Goal: Submit feedback/report problem: Submit feedback/report problem

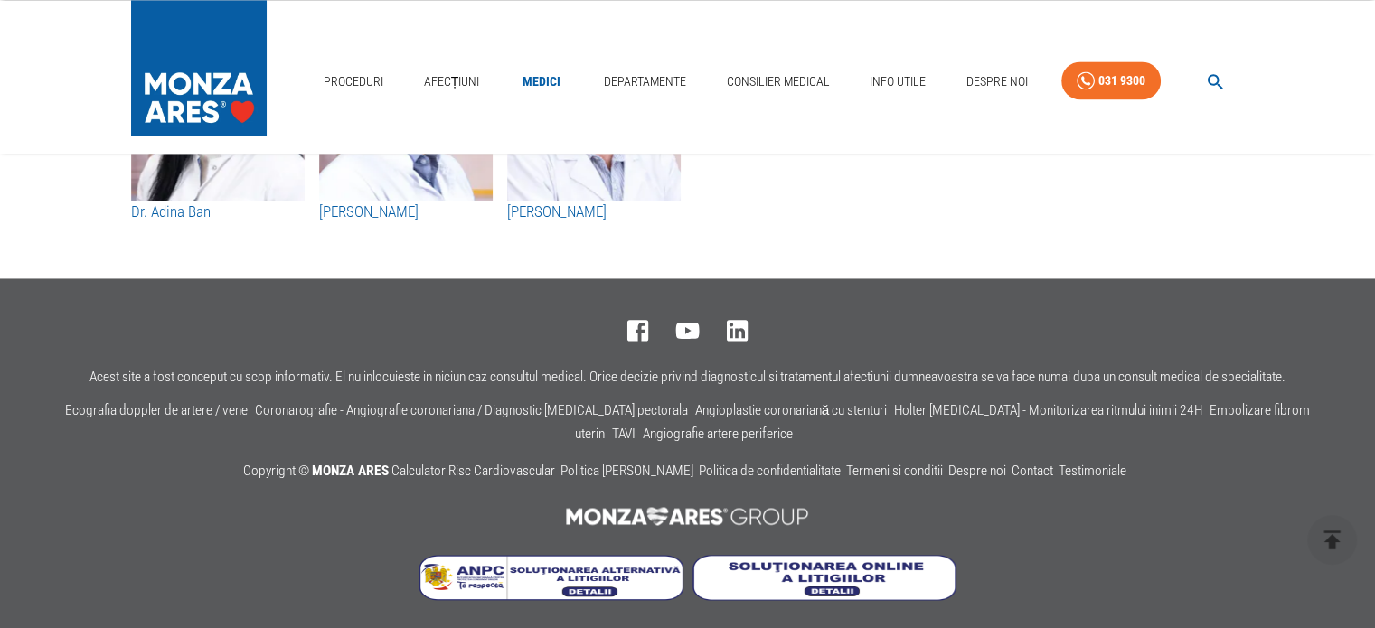
scroll to position [9646, 0]
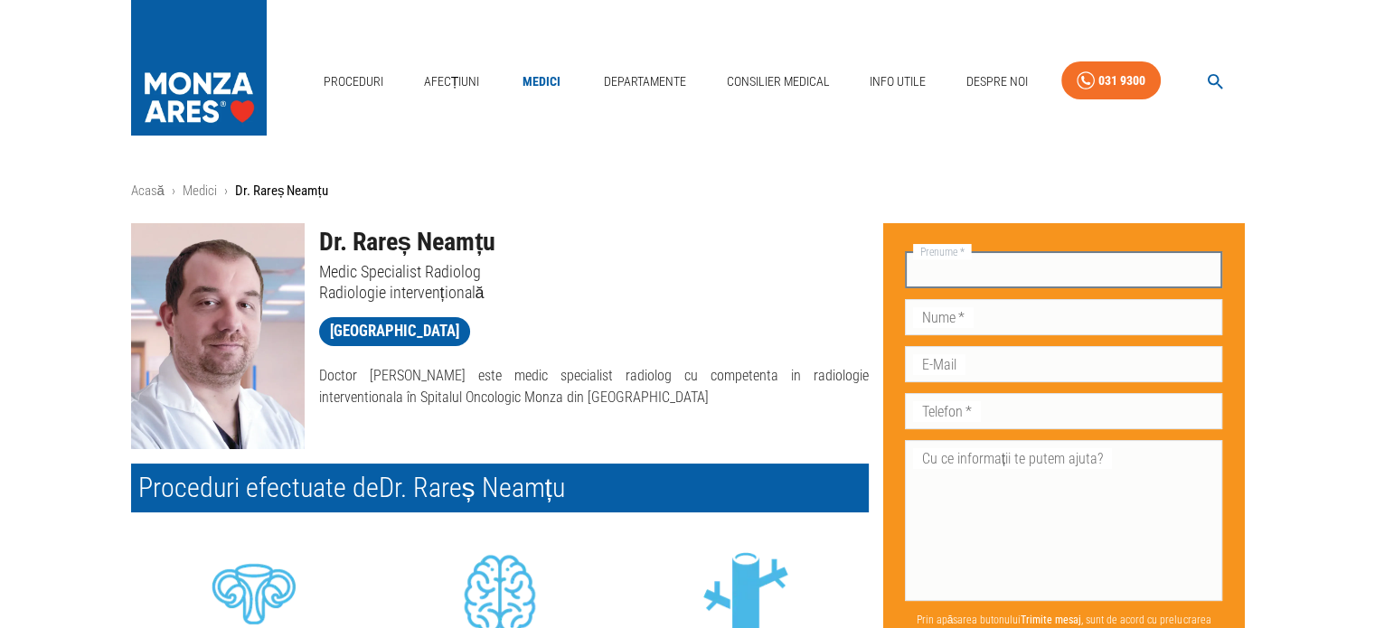
click at [982, 270] on input "Prenume   *" at bounding box center [1064, 270] width 318 height 36
type input "Georgeta"
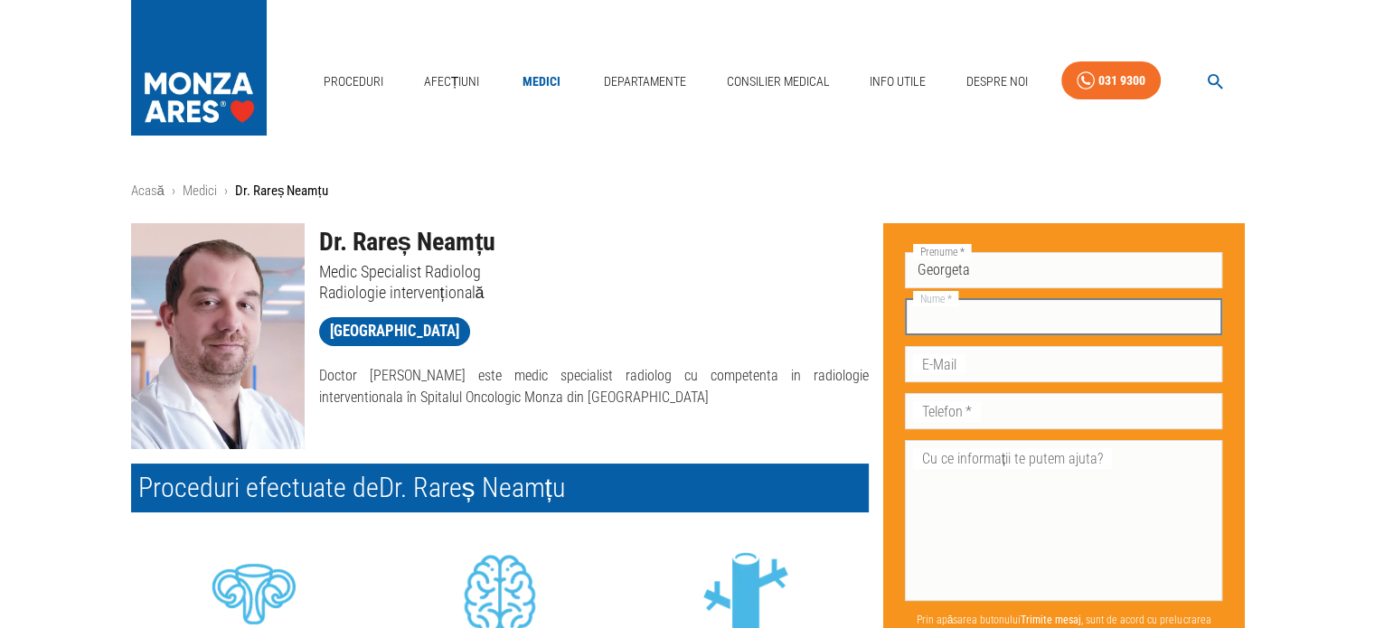
click at [1010, 322] on input "Nume   *" at bounding box center [1064, 317] width 318 height 36
type input "Grigoras"
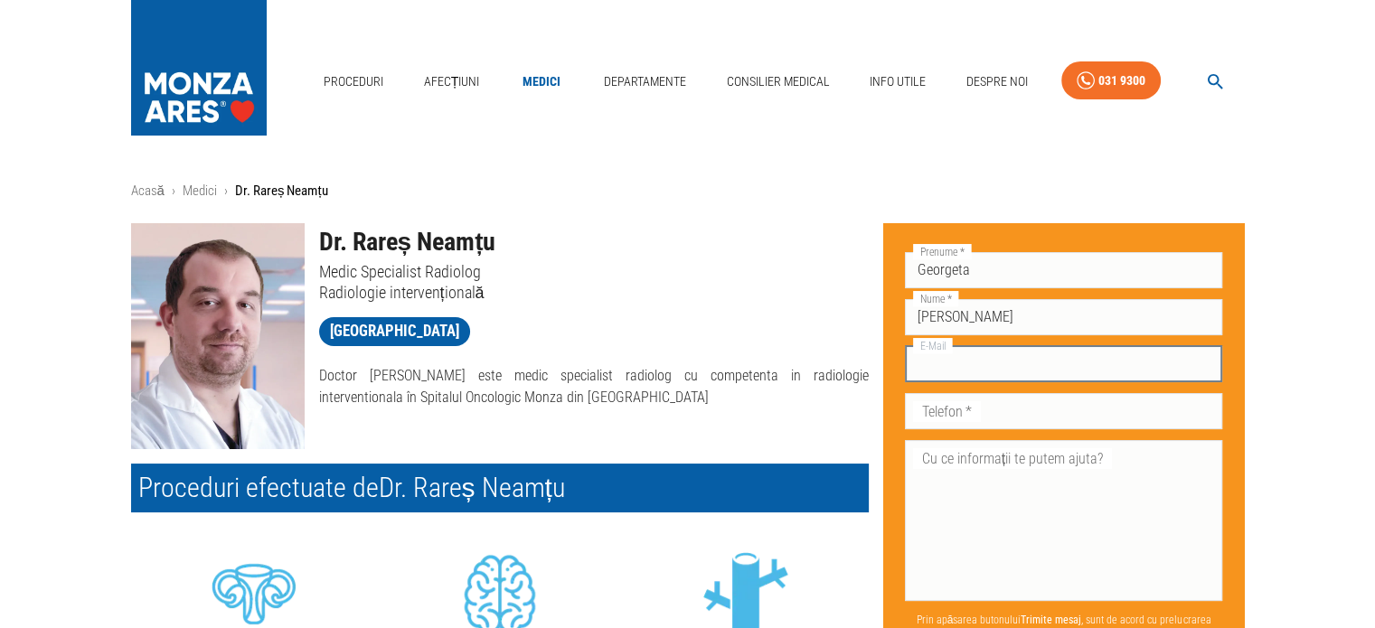
click at [1001, 363] on input "E-Mail" at bounding box center [1064, 364] width 318 height 36
type input "getag211969@yahoo.com"
click at [1024, 414] on input "Telefon   *" at bounding box center [1064, 411] width 318 height 36
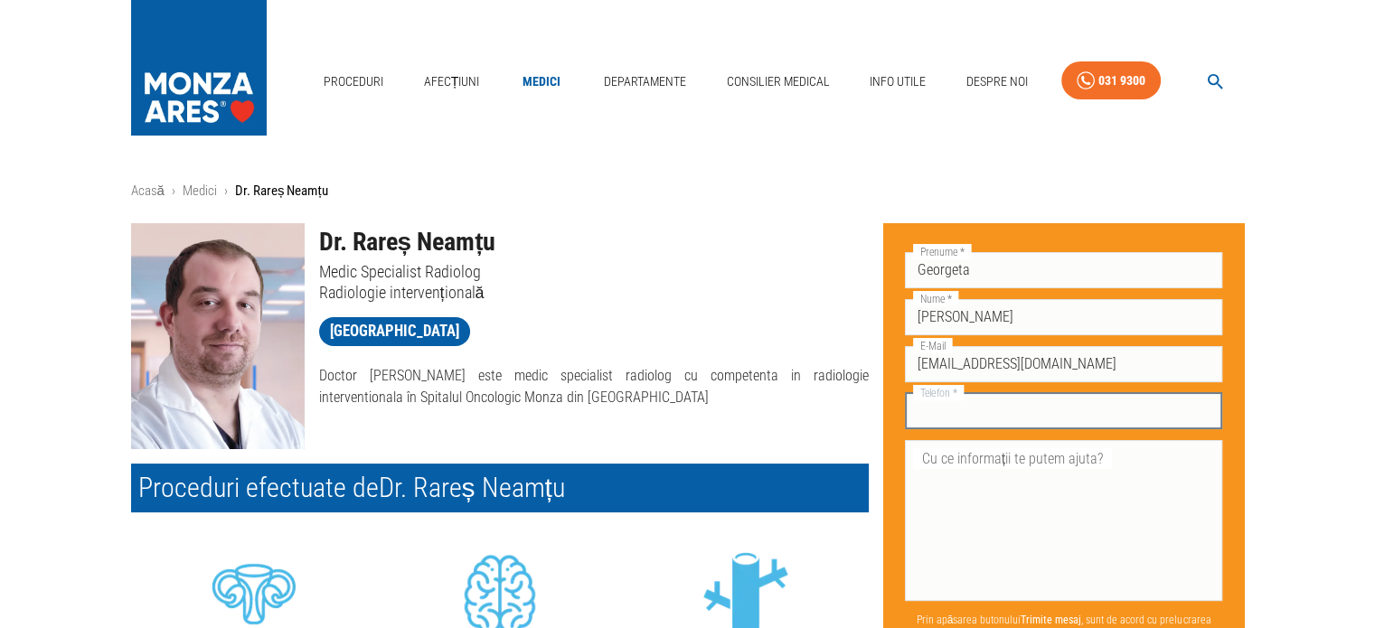
type input "0726 338 496"
click at [982, 471] on textarea "Cu ce informații te putem ajuta?" at bounding box center [1063, 520] width 293 height 146
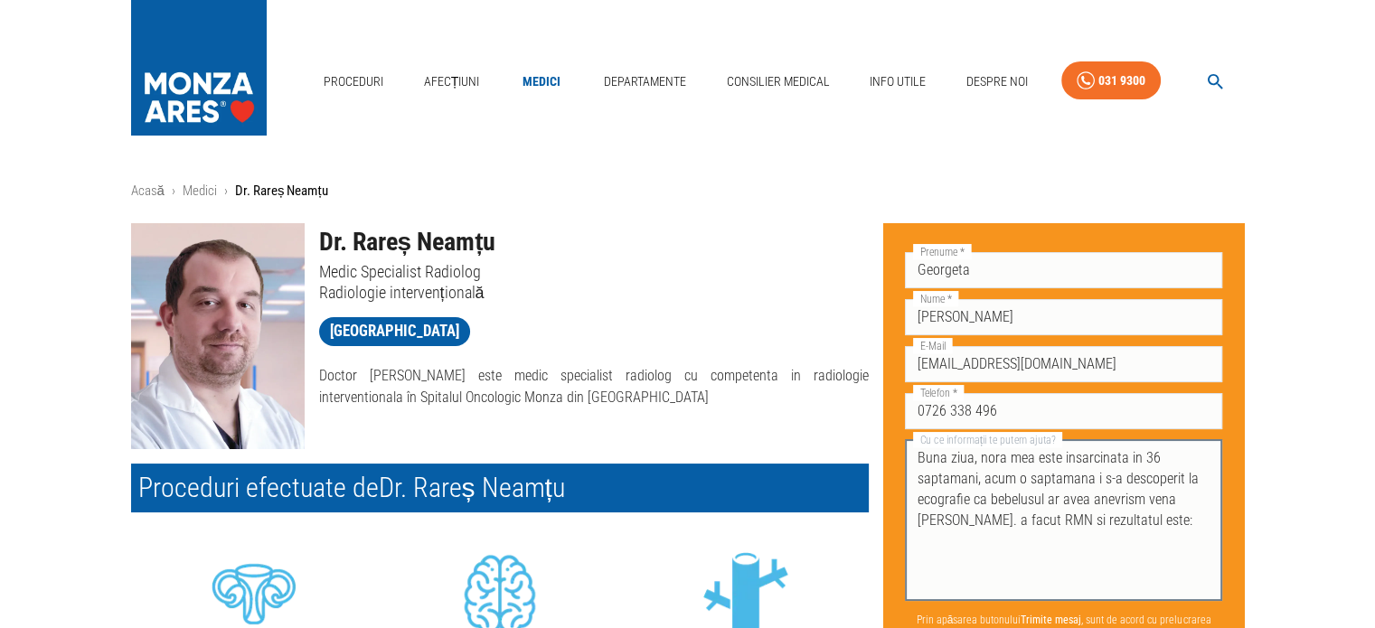
paste textarea "Concluzii: Parenchim cerebral fetal fara leziuni evidentiabile Modificari malfo…"
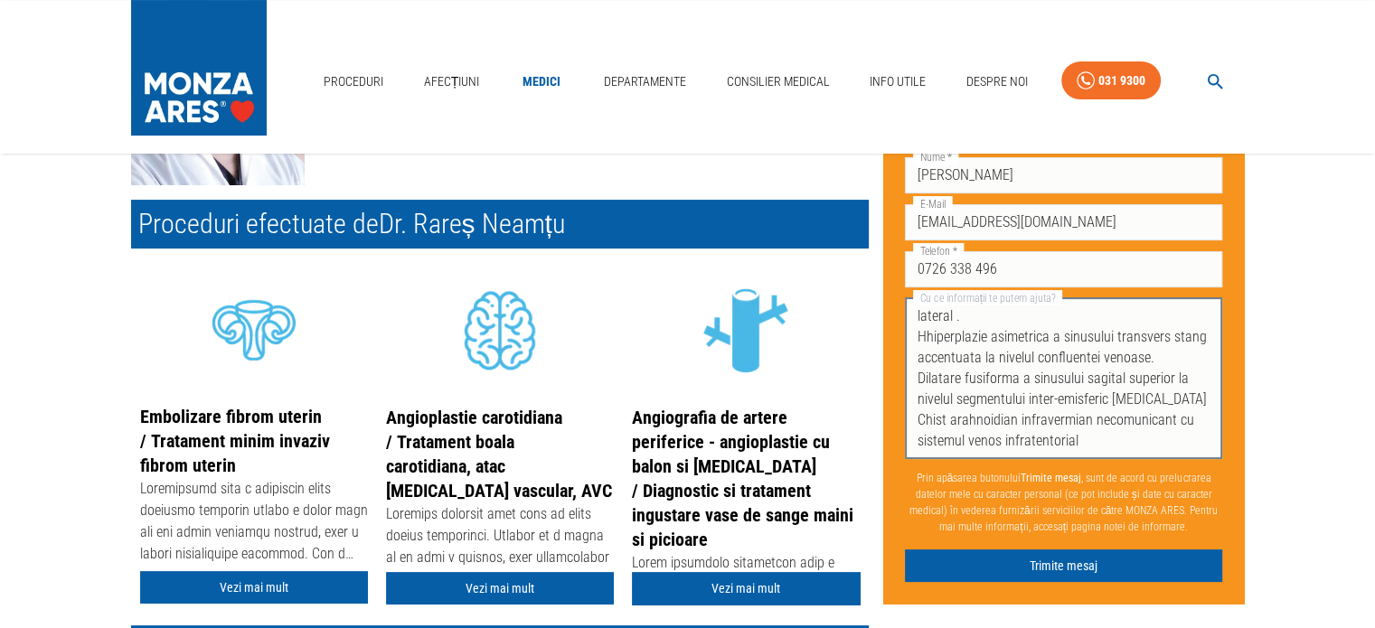
scroll to position [271, 0]
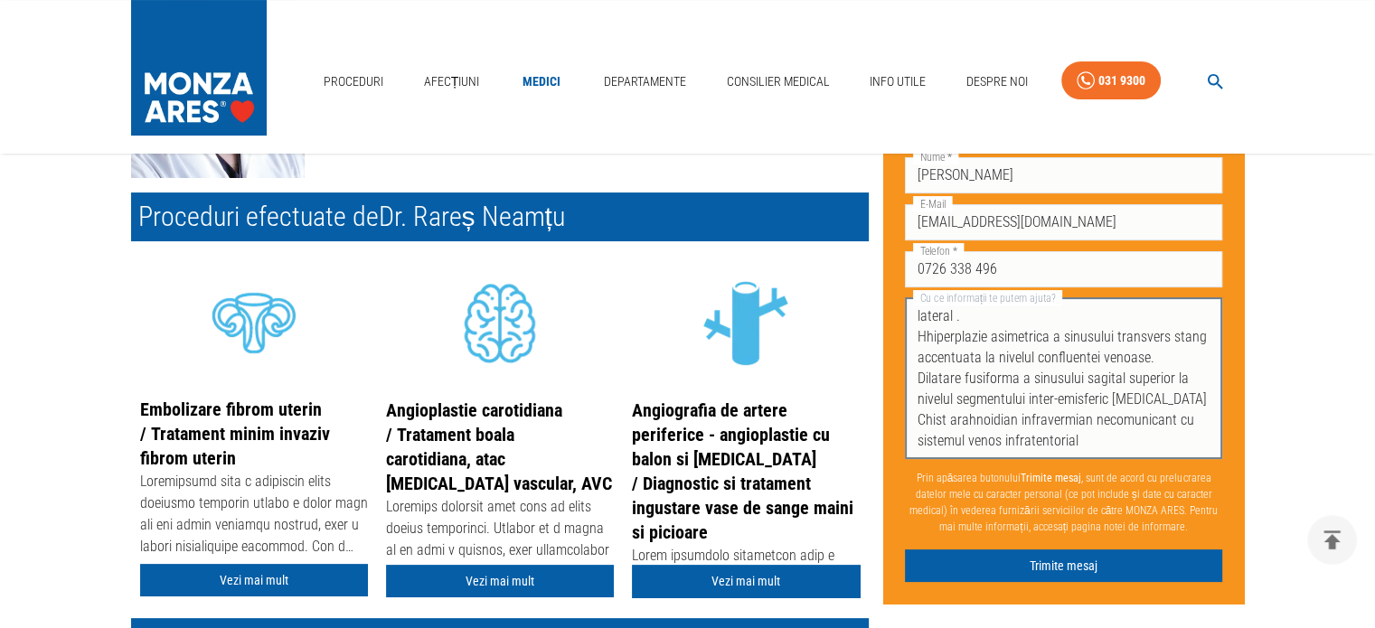
click at [1087, 445] on textarea "Buna ziua, nora mea este insarcinata in 36 saptamani, acum o saptamana i s-a de…" at bounding box center [1063, 379] width 293 height 146
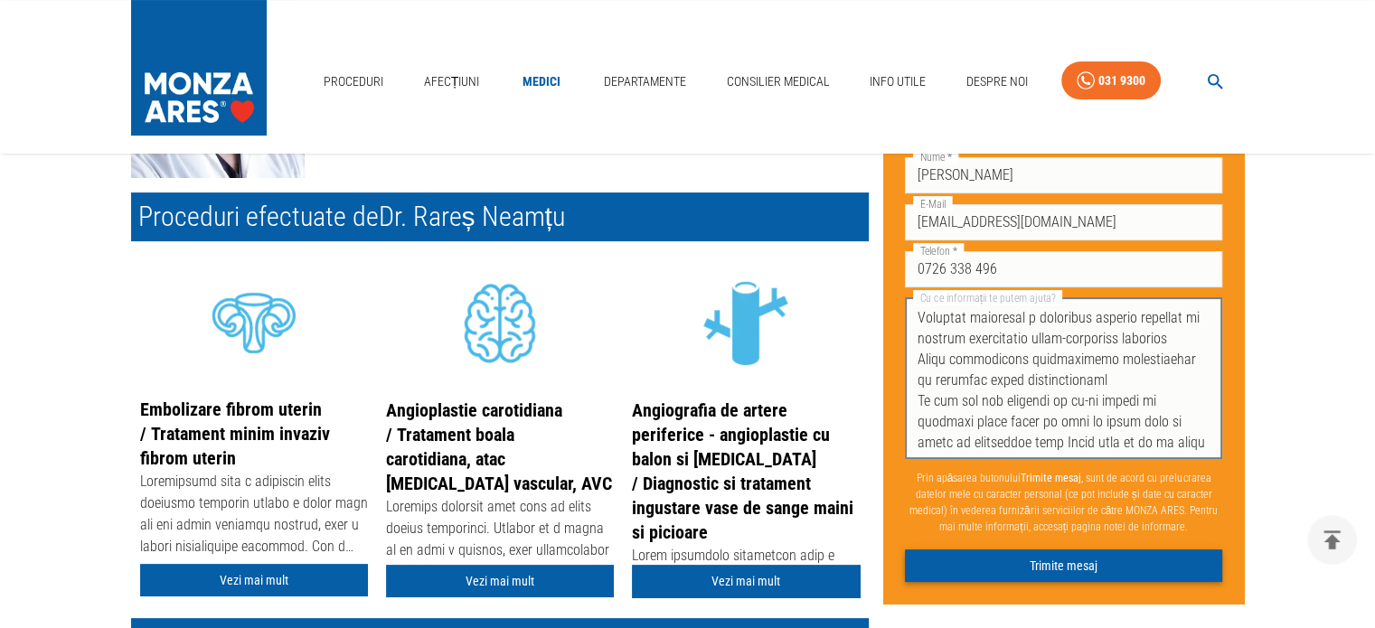
type textarea "Buna ziua, nora mea este insarcinata in 36 saptamani, acum o saptamana i s-a de…"
click at [1074, 567] on button "Trimite mesaj" at bounding box center [1064, 566] width 318 height 33
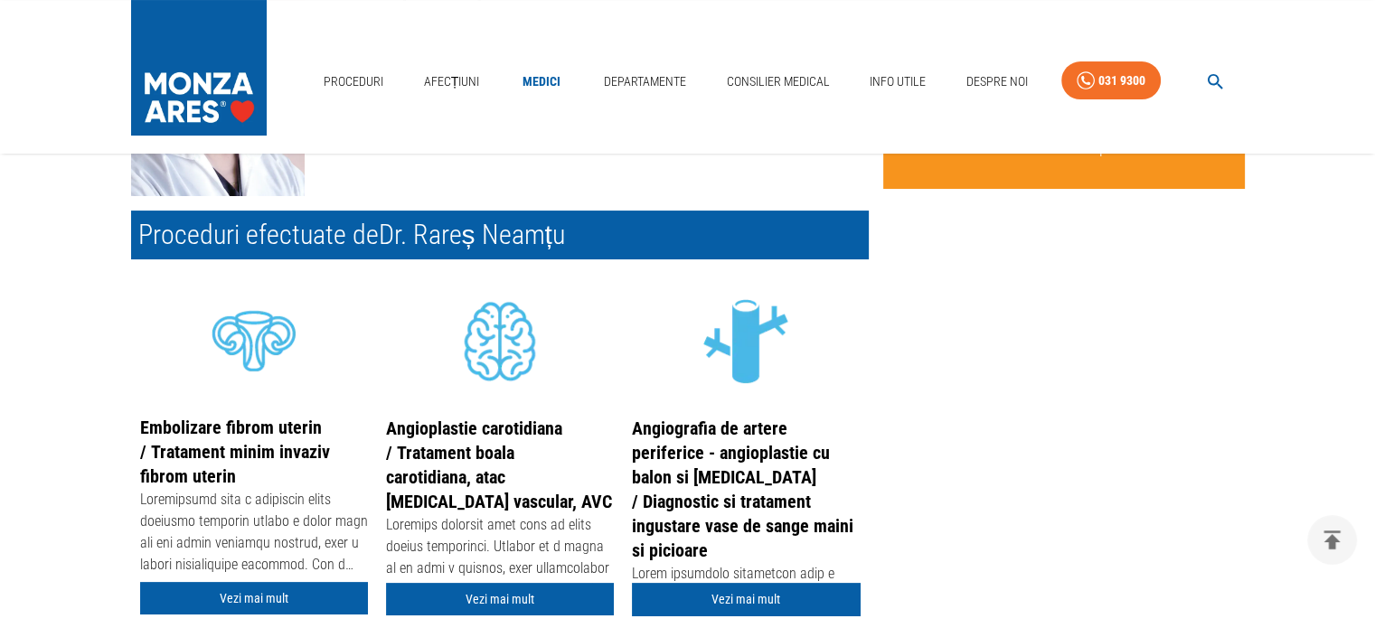
scroll to position [0, 0]
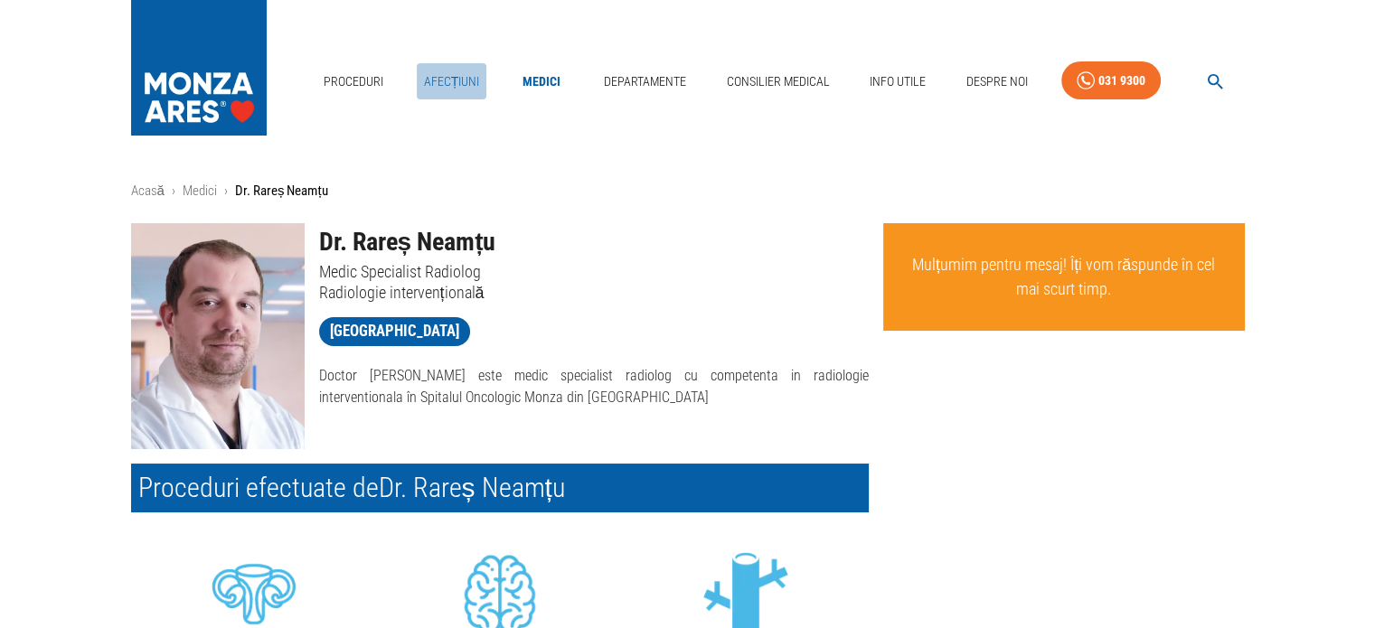
click at [453, 80] on link "Afecțiuni" at bounding box center [452, 81] width 71 height 37
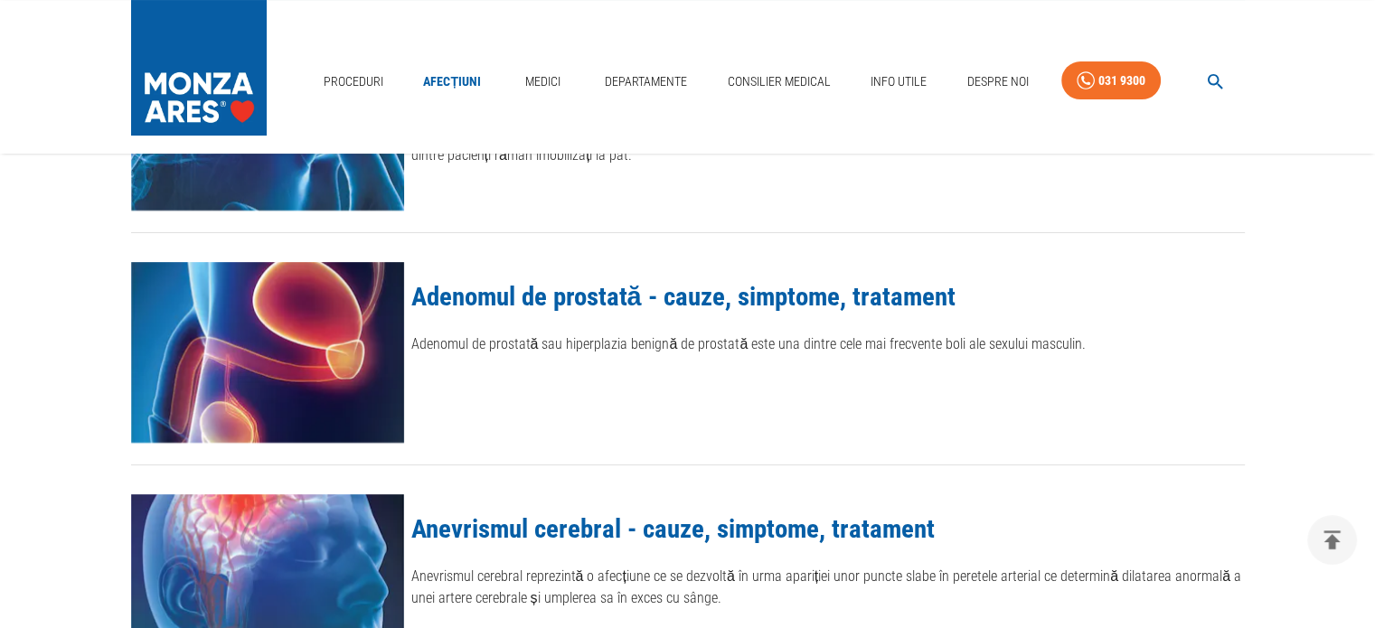
scroll to position [542, 0]
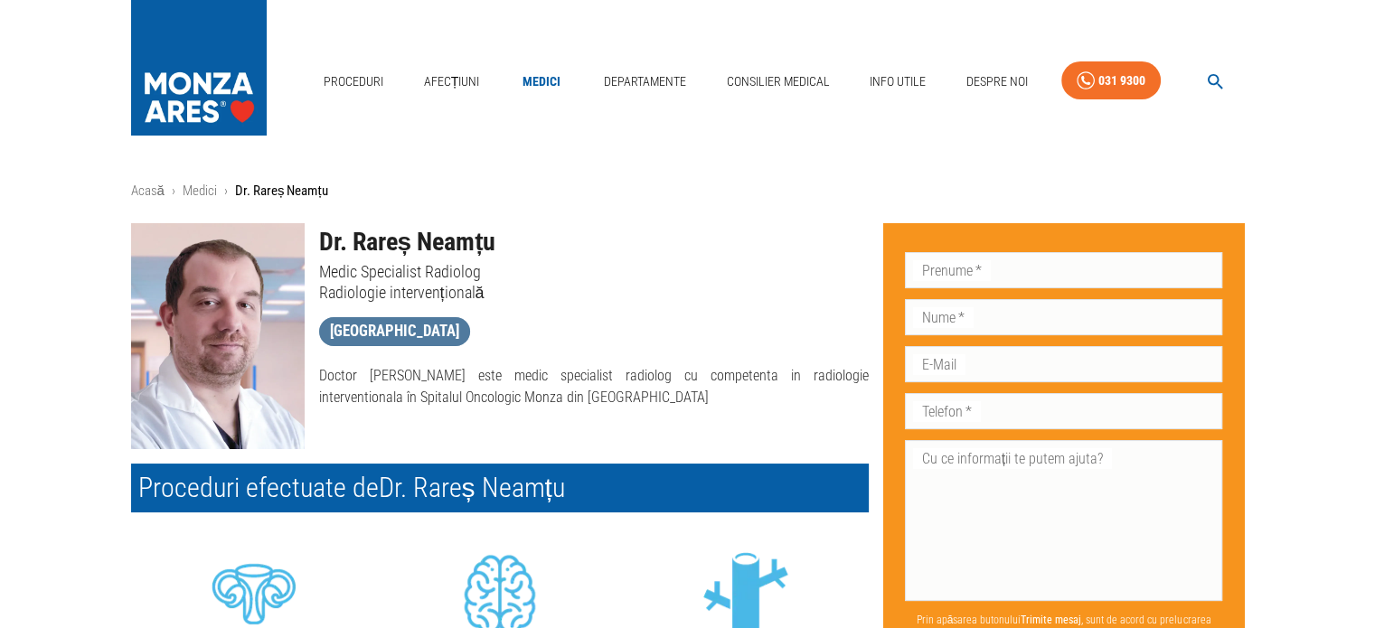
click at [441, 332] on span "Spitalul Memorial Băneasa" at bounding box center [394, 331] width 151 height 23
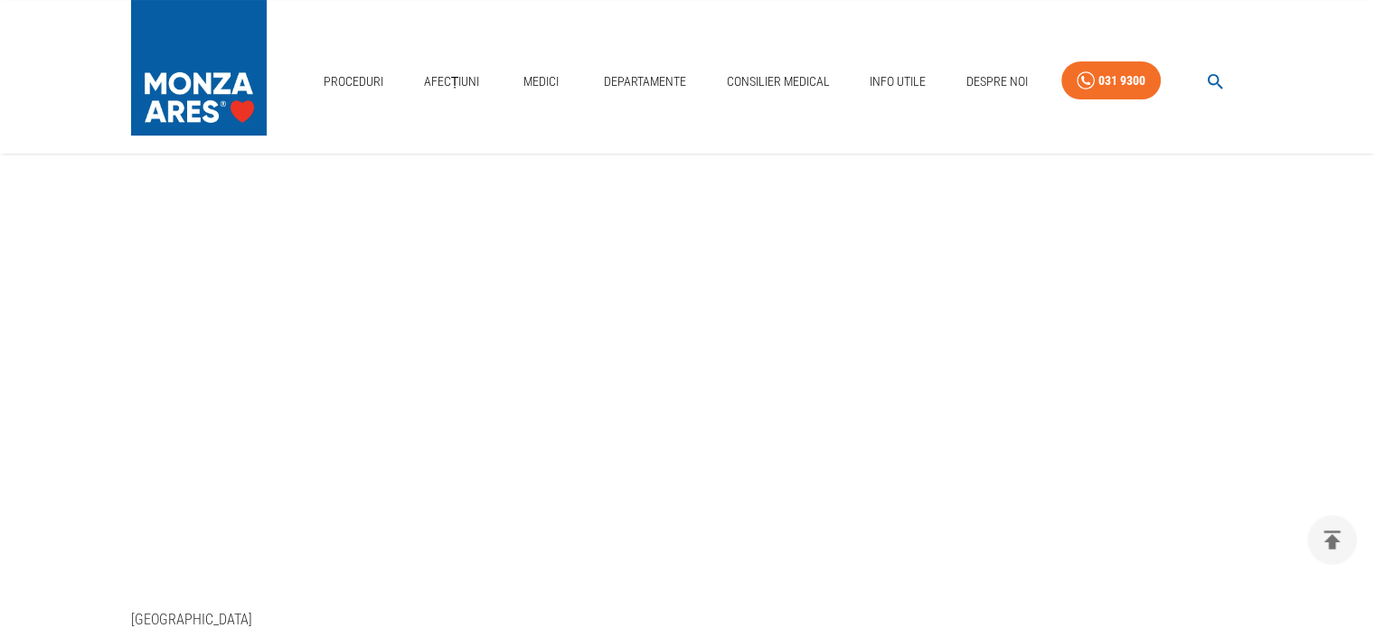
scroll to position [181, 0]
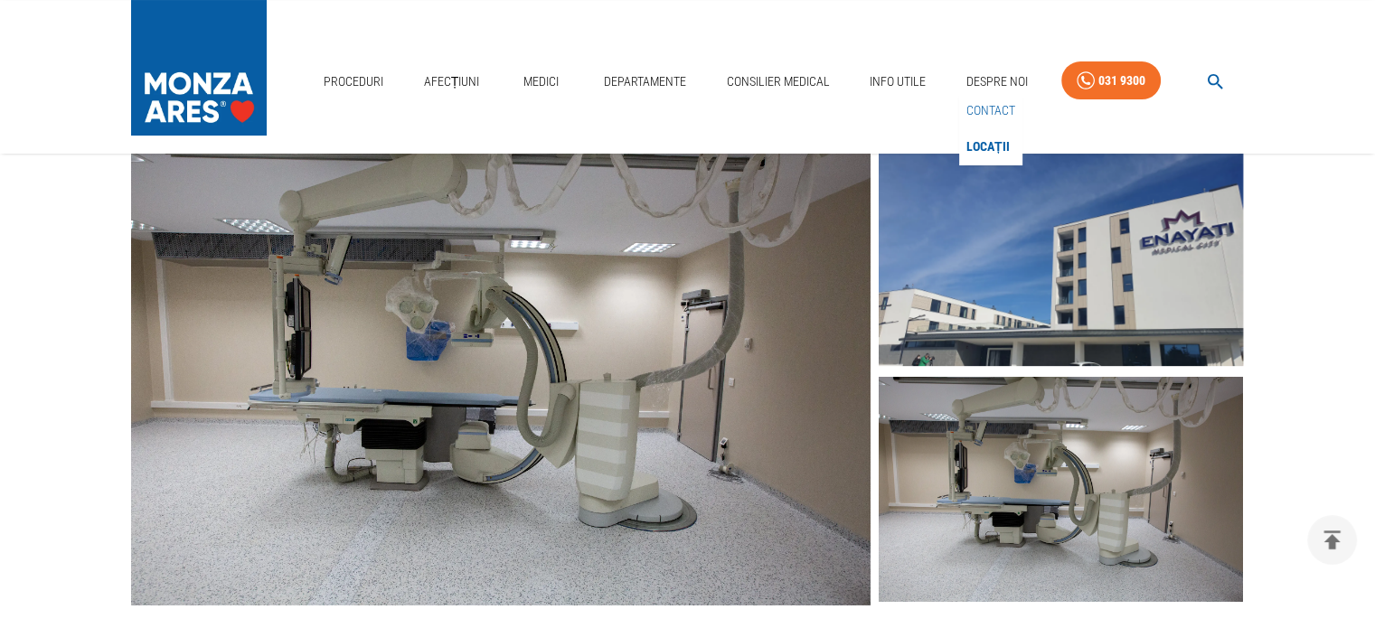
click at [990, 111] on link "Contact" at bounding box center [991, 111] width 56 height 30
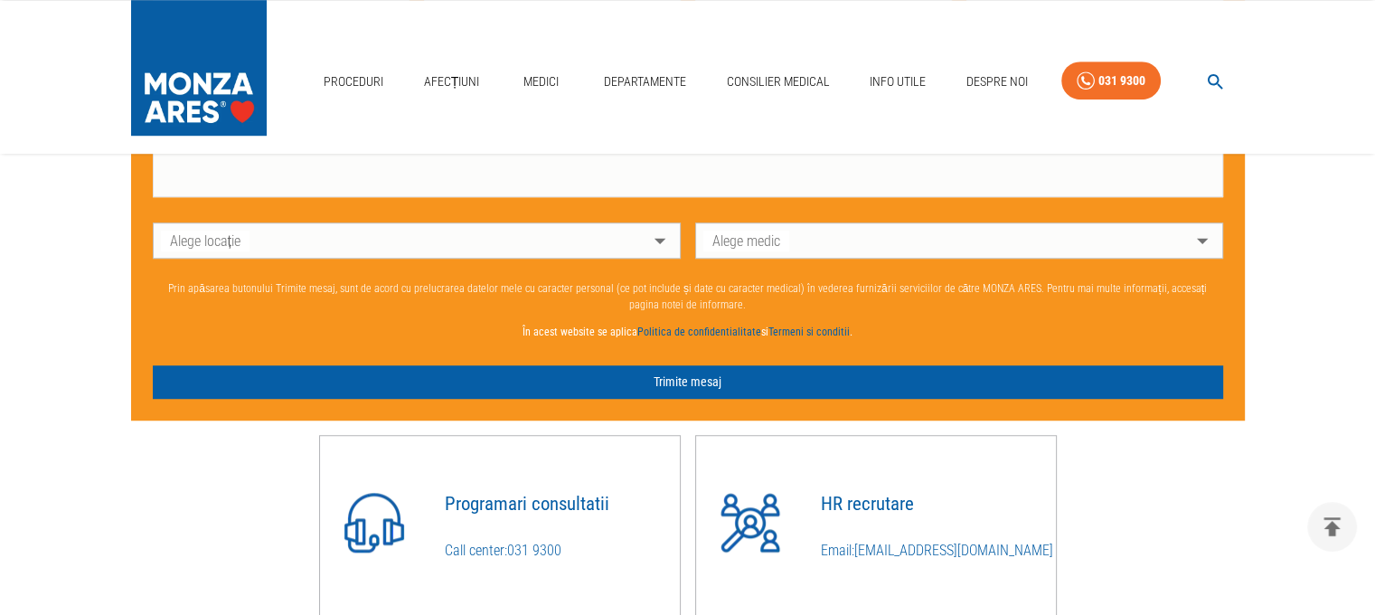
scroll to position [1446, 0]
